Goal: Information Seeking & Learning: Get advice/opinions

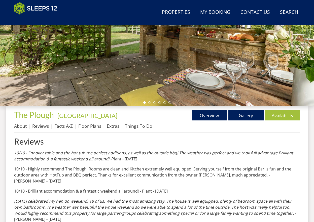
scroll to position [155, 0]
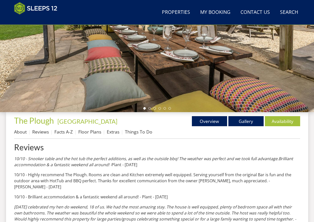
scroll to position [155, 0]
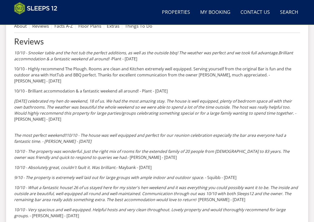
scroll to position [206, 0]
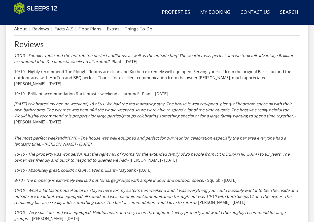
scroll to position [206, 0]
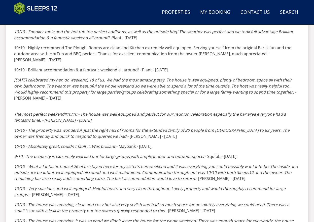
scroll to position [231, 0]
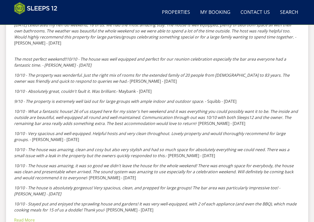
scroll to position [307, 0]
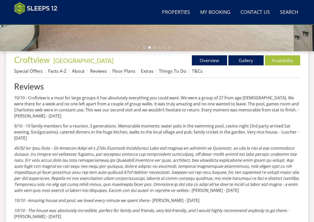
scroll to position [161, 0]
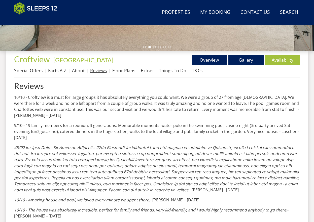
click at [100, 71] on link "Reviews" at bounding box center [98, 70] width 17 height 6
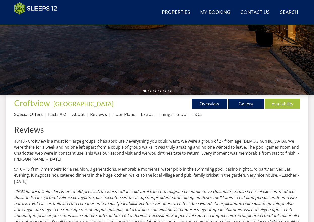
scroll to position [185, 0]
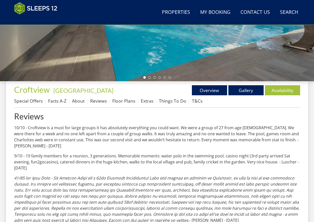
scroll to position [155, 0]
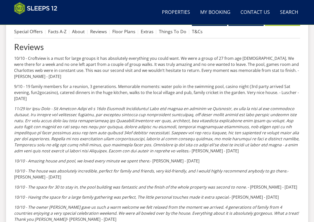
scroll to position [231, 0]
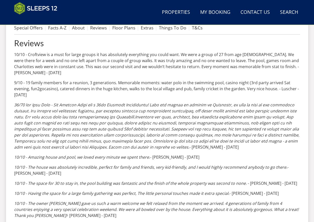
scroll to position [206, 0]
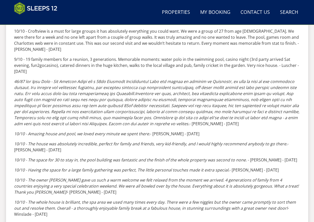
scroll to position [231, 0]
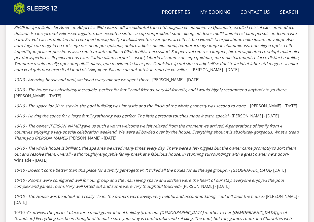
scroll to position [281, 0]
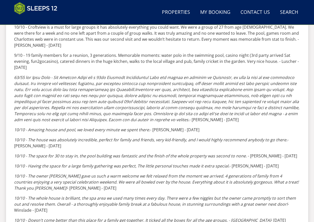
scroll to position [256, 0]
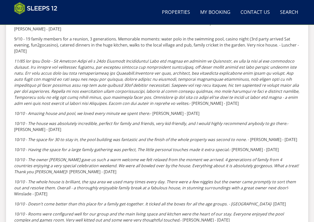
scroll to position [256, 0]
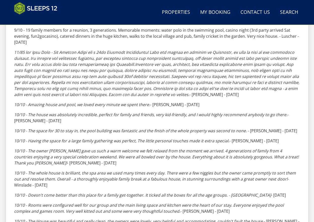
click at [258, 138] on p "10/10 - Having the space for a large family gathering was perfect, The little p…" at bounding box center [157, 141] width 286 height 6
